Goal: Information Seeking & Learning: Learn about a topic

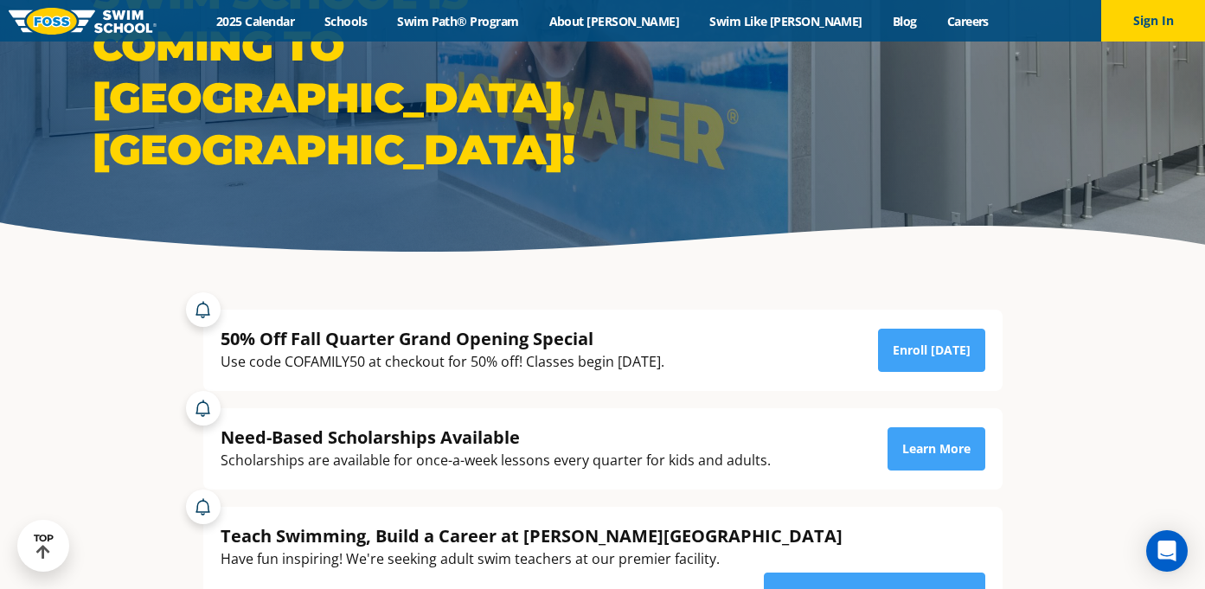
scroll to position [146, 0]
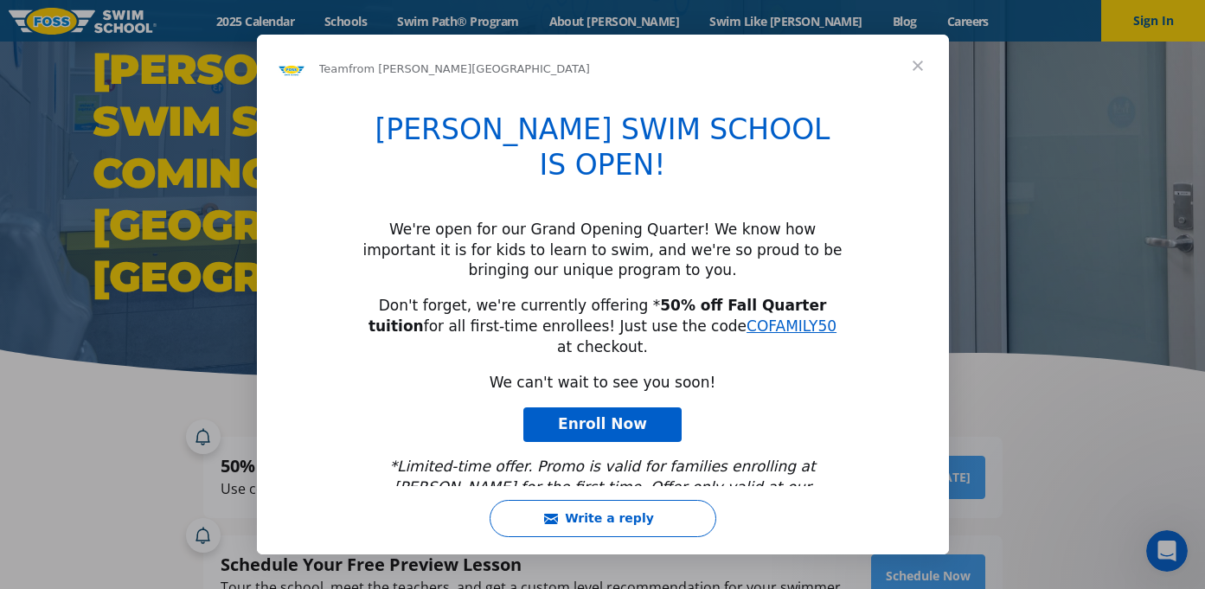
click at [924, 60] on span "Close" at bounding box center [917, 66] width 62 height 62
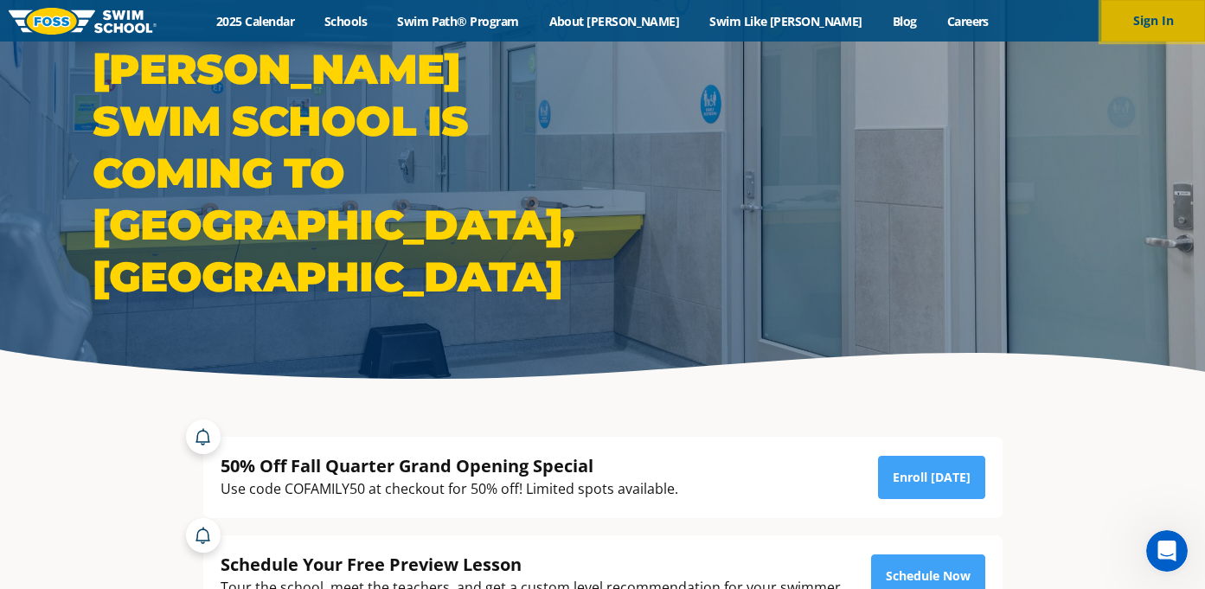
click at [1117, 27] on button "Sign In" at bounding box center [1153, 21] width 104 height 42
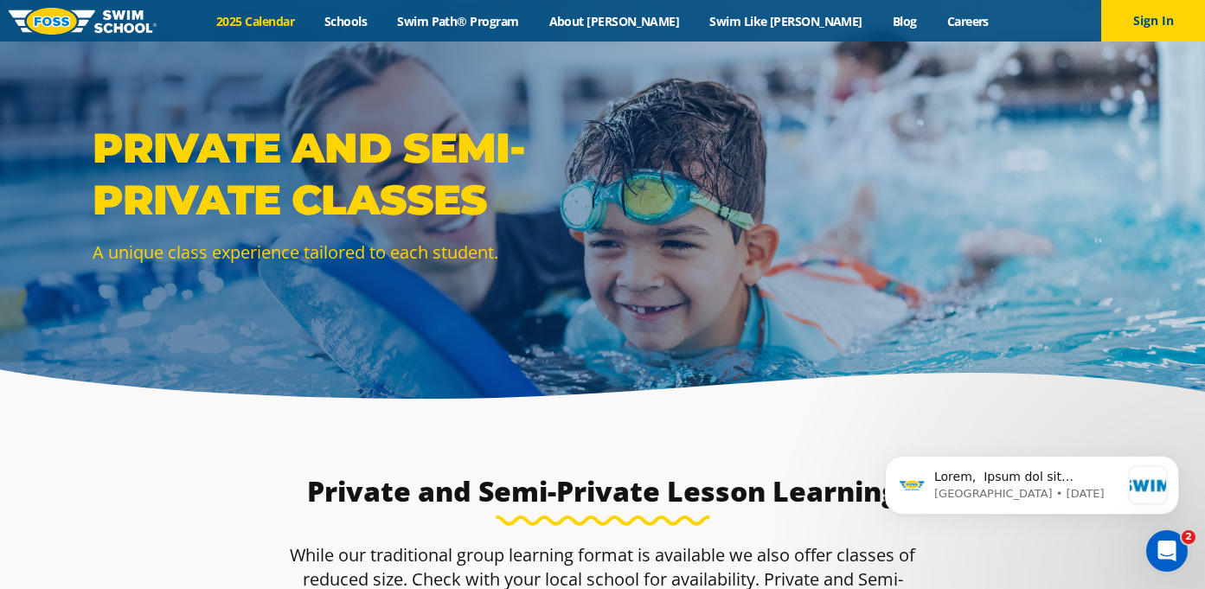
click at [310, 19] on link "2025 Calendar" at bounding box center [255, 21] width 108 height 16
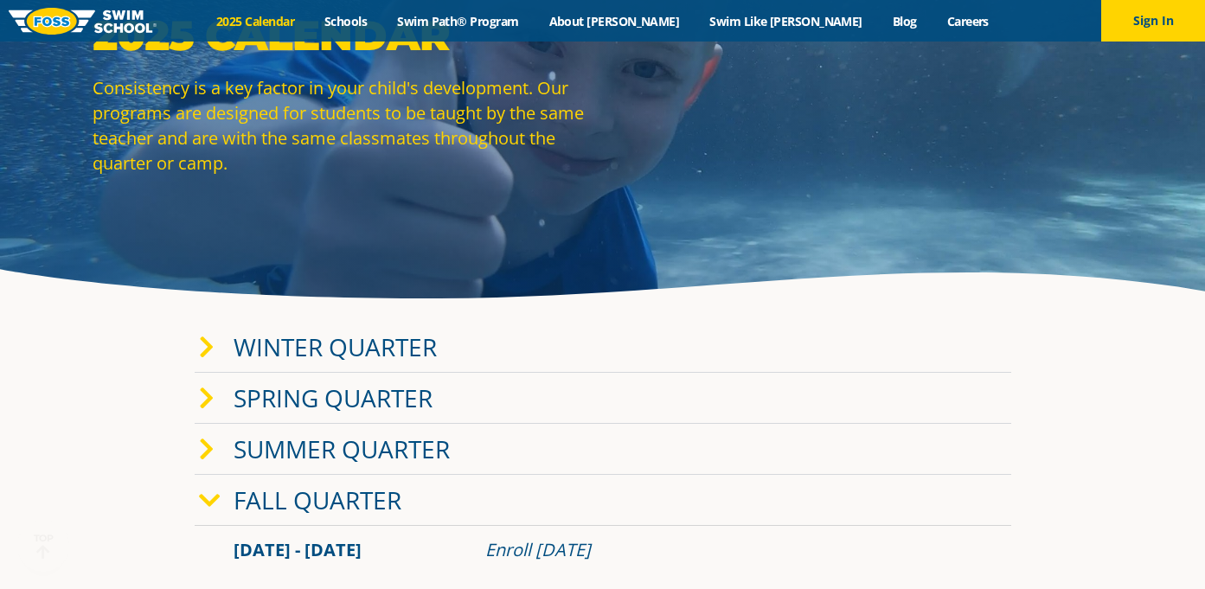
scroll to position [102, 0]
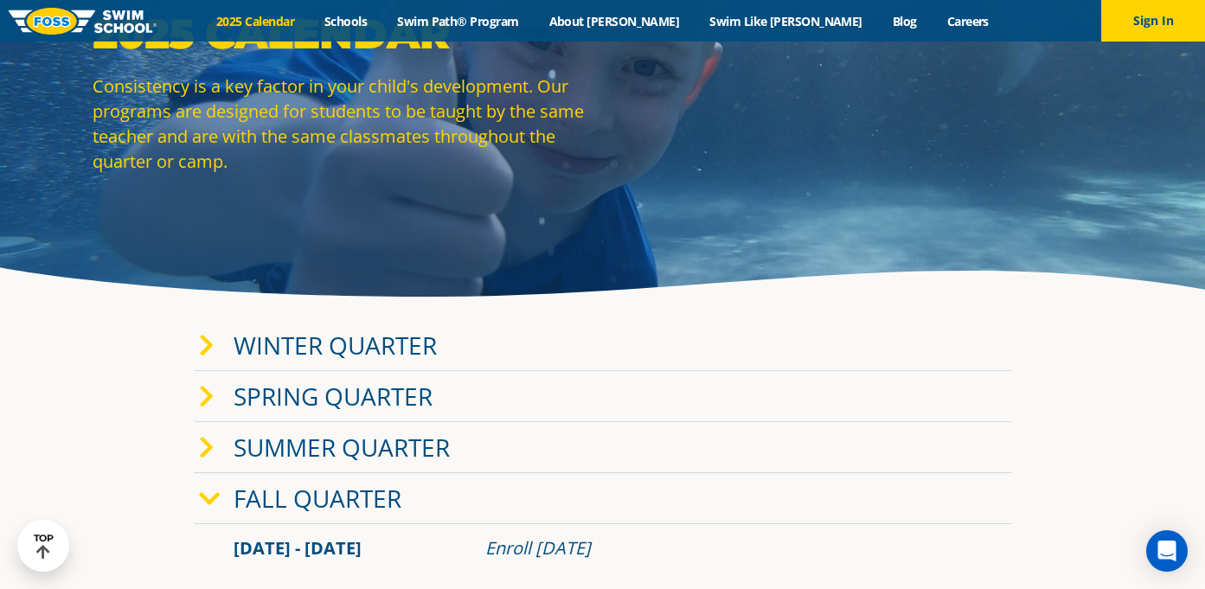
click at [342, 344] on link "Winter Quarter" at bounding box center [334, 345] width 203 height 33
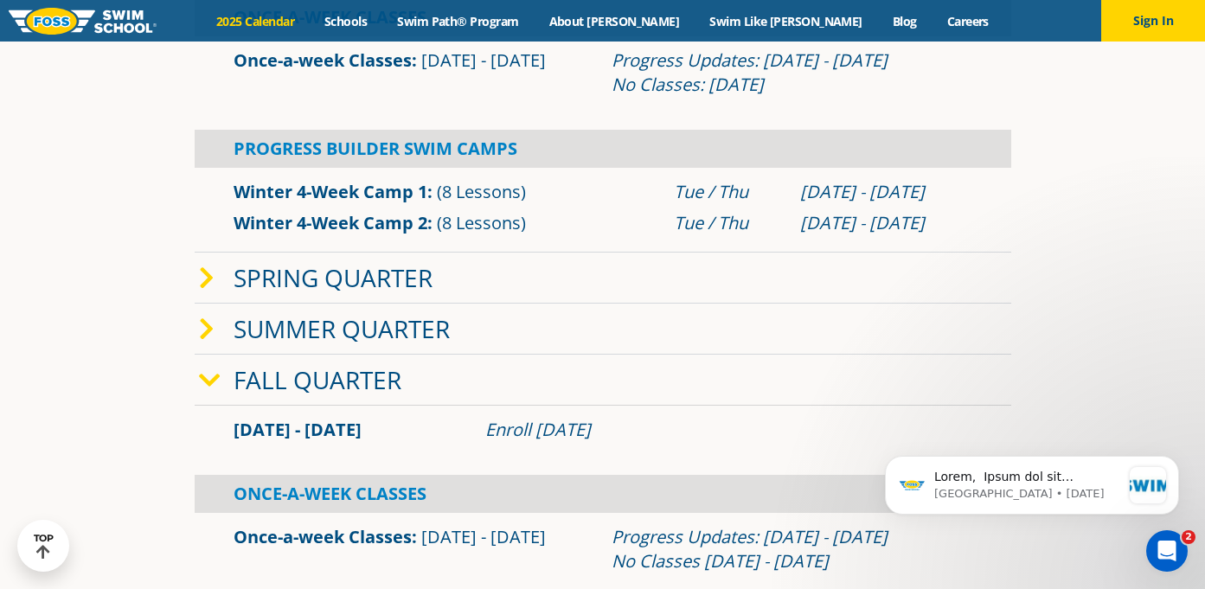
scroll to position [507, 0]
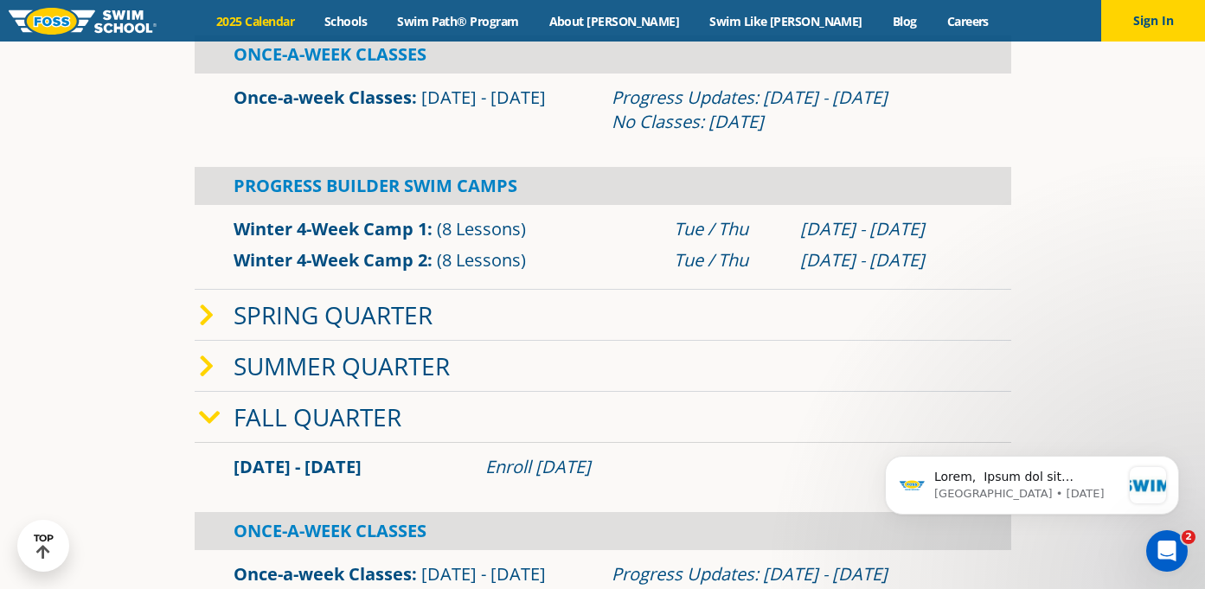
click at [341, 323] on link "Spring Quarter" at bounding box center [332, 314] width 199 height 33
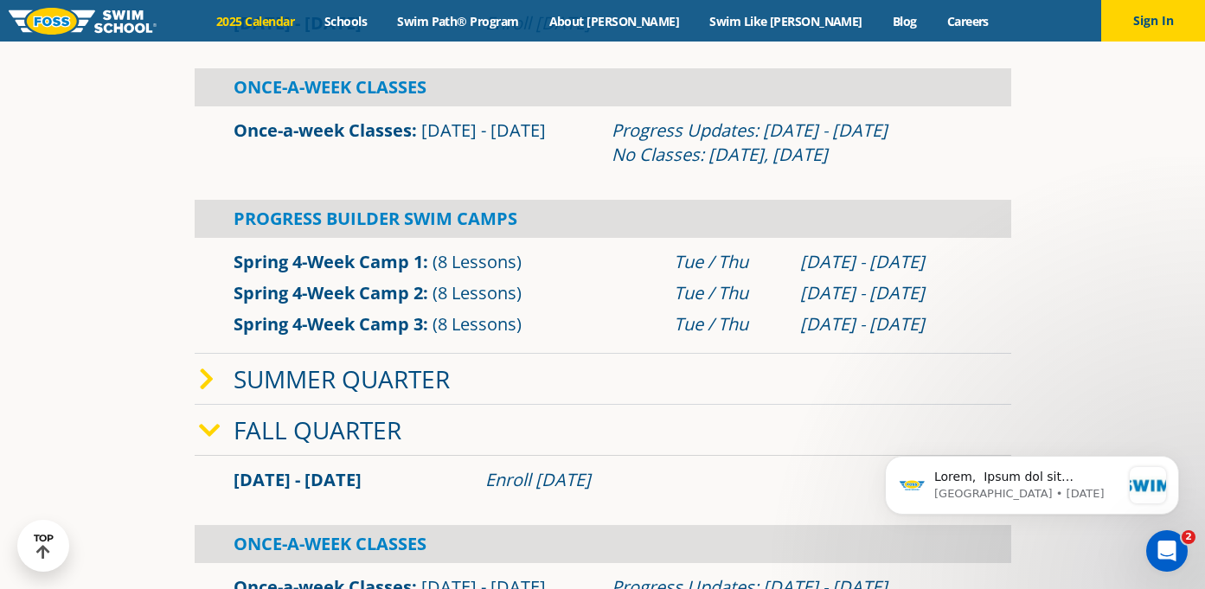
scroll to position [929, 0]
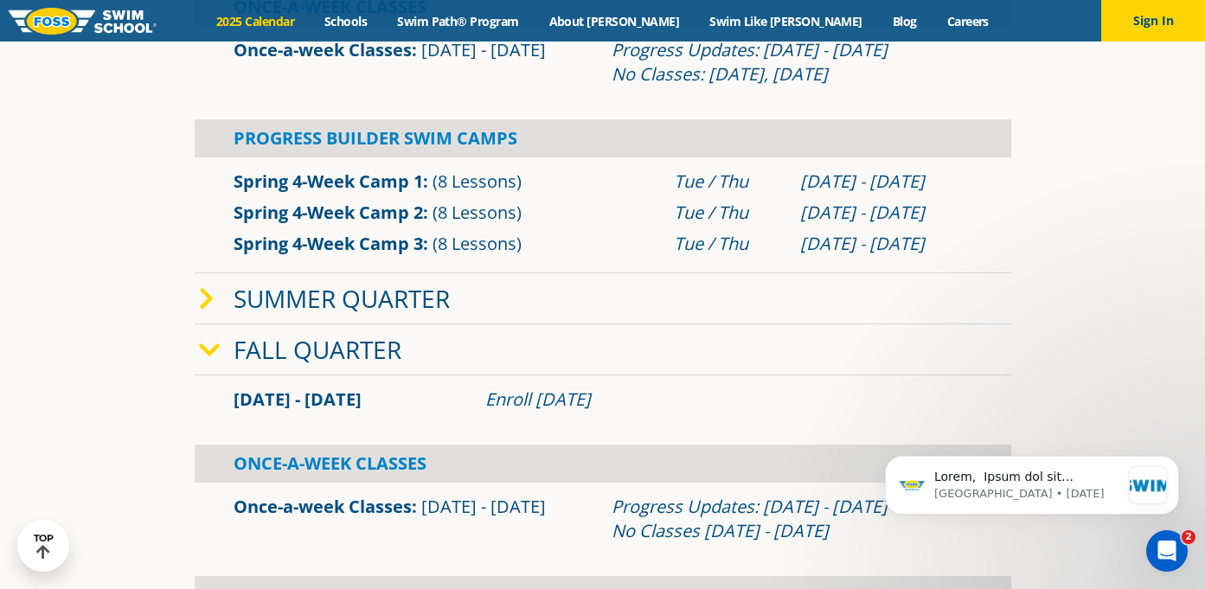
click at [335, 345] on link "Fall Quarter" at bounding box center [317, 349] width 168 height 33
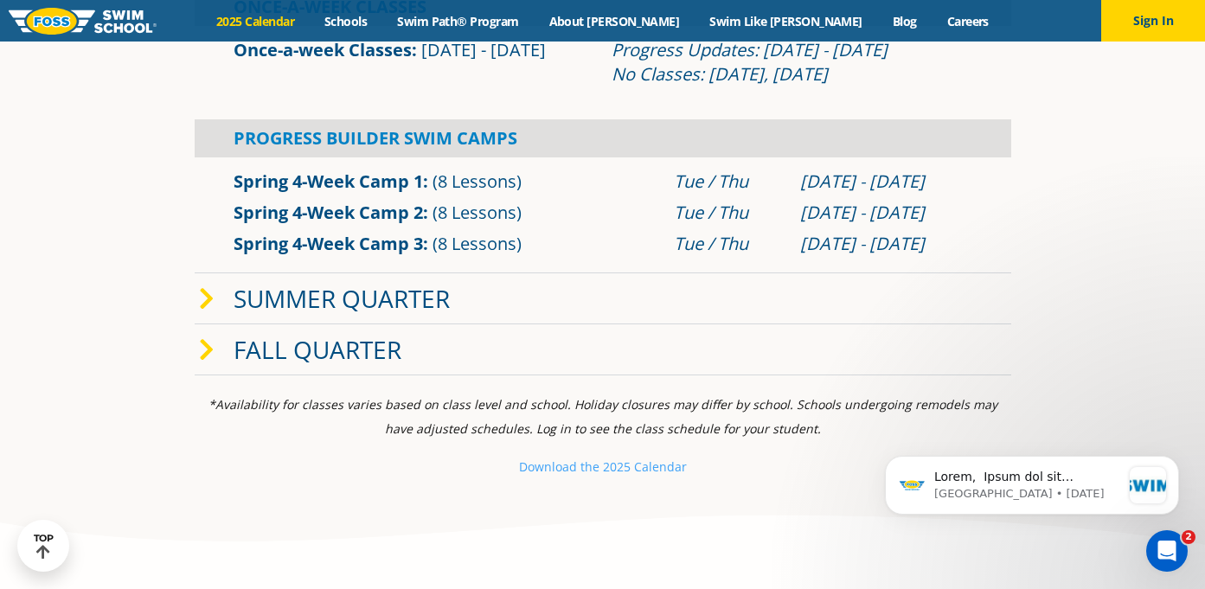
click at [335, 345] on link "Fall Quarter" at bounding box center [317, 349] width 168 height 33
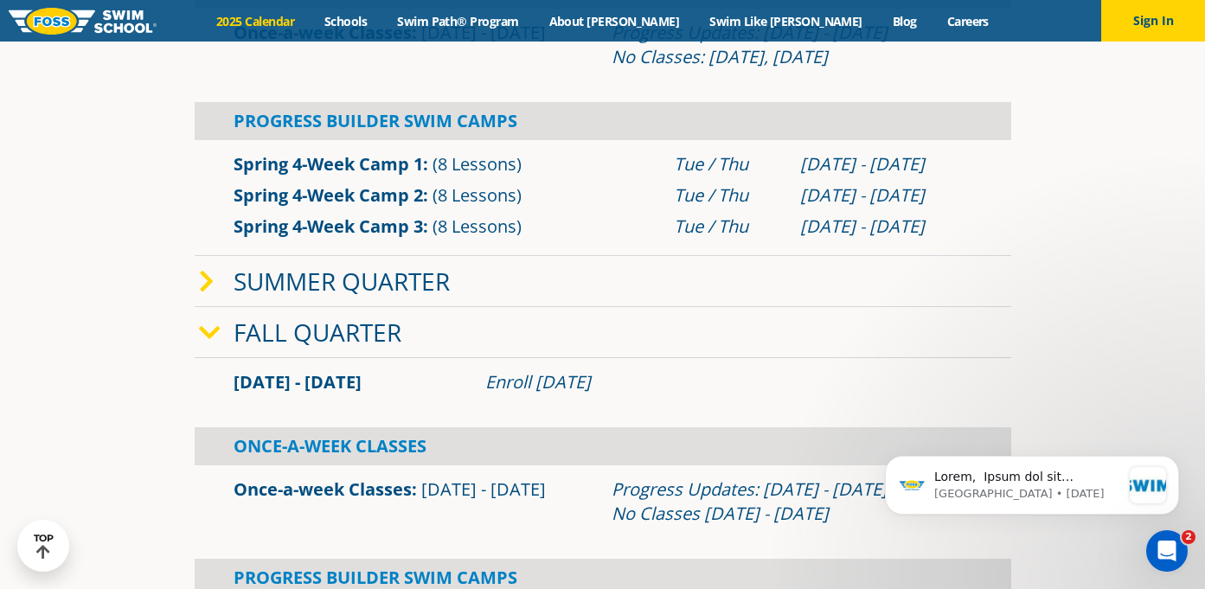
scroll to position [944, 0]
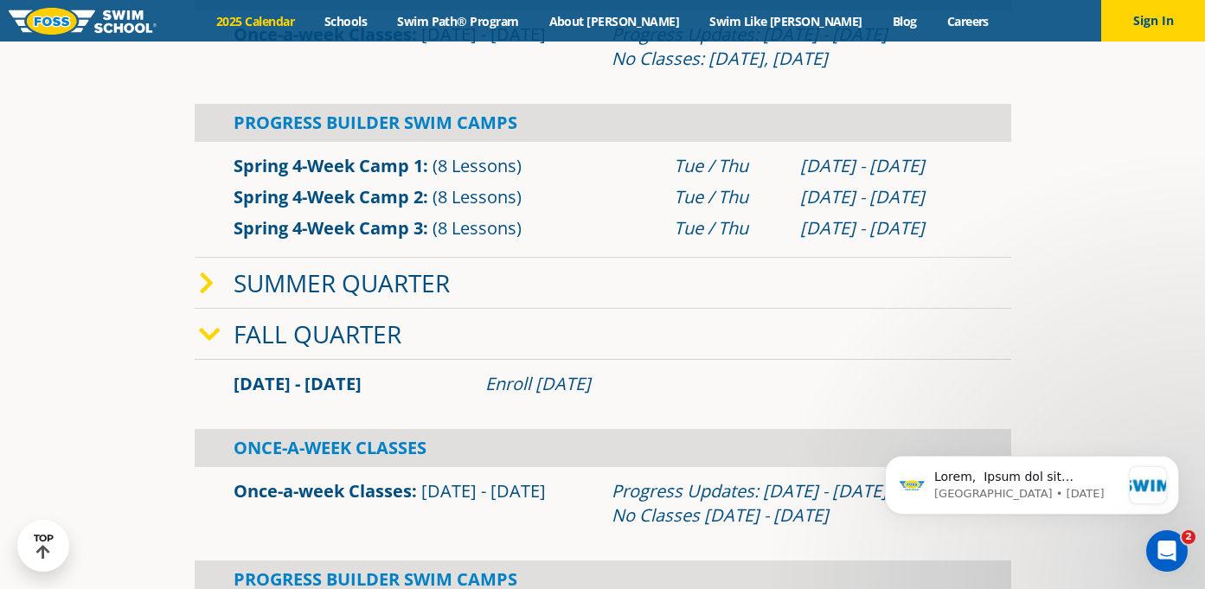
click at [346, 278] on link "Summer Quarter" at bounding box center [341, 282] width 216 height 33
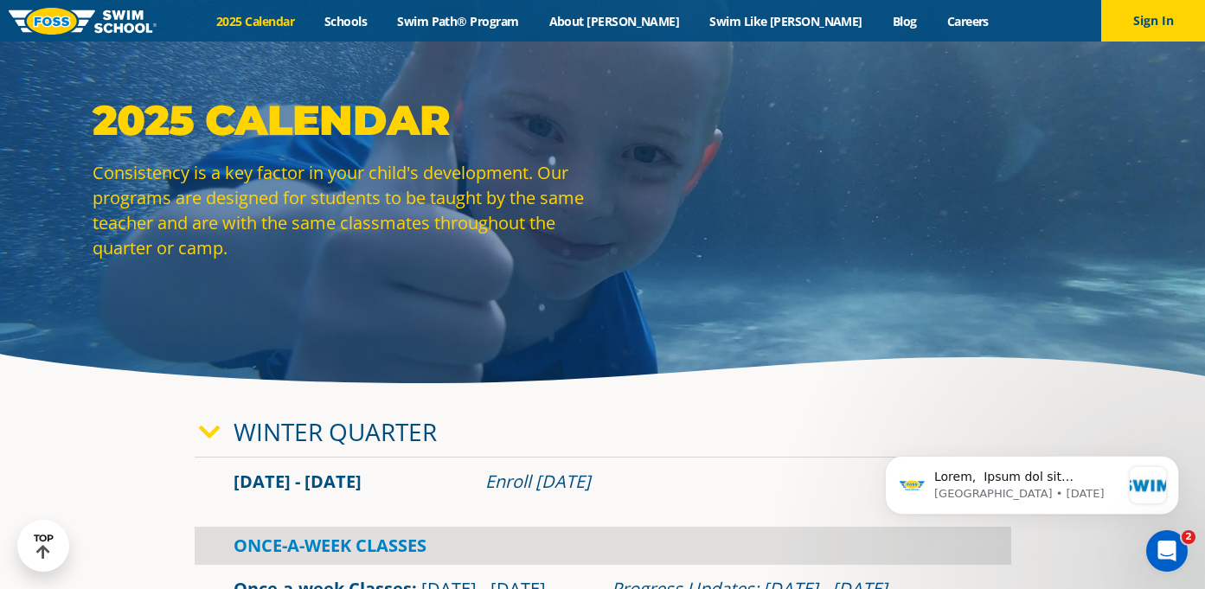
scroll to position [0, 0]
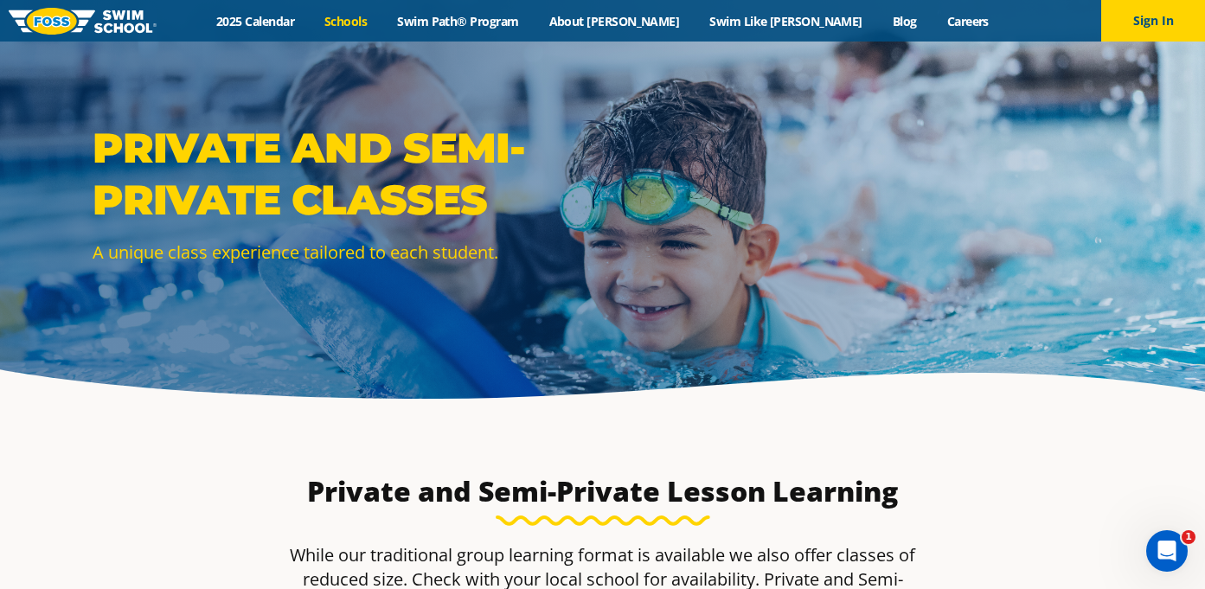
click at [382, 24] on link "Schools" at bounding box center [346, 21] width 73 height 16
